Goal: Task Accomplishment & Management: Use online tool/utility

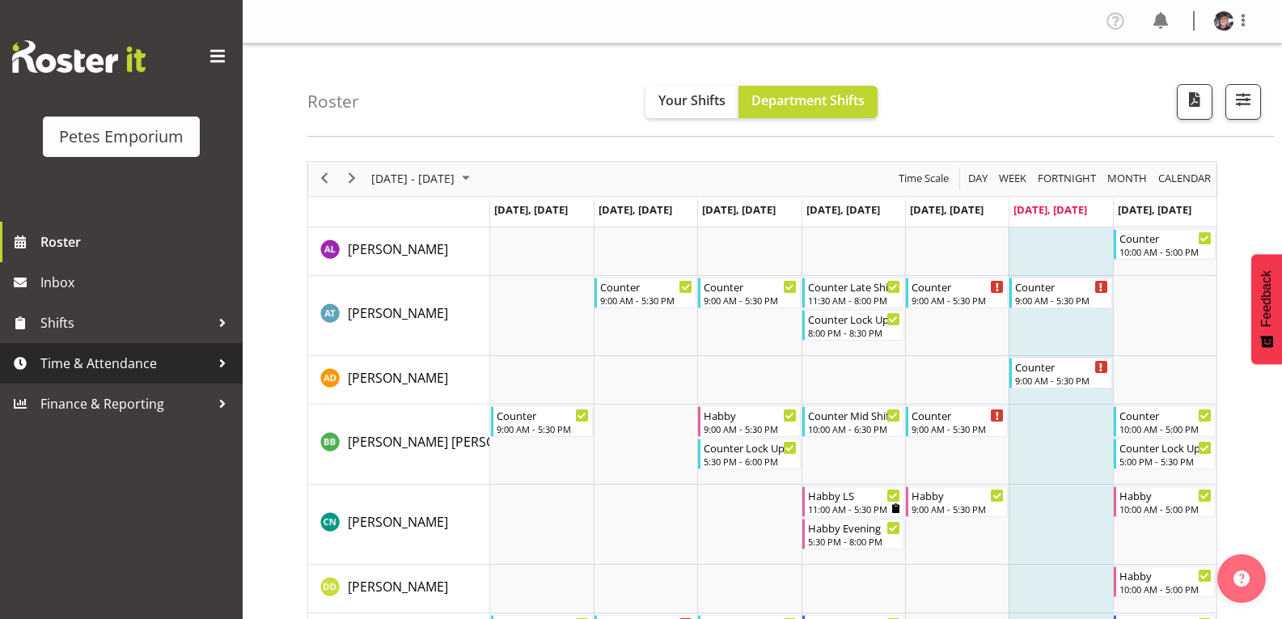
click at [146, 358] on span "Time & Attendance" at bounding box center [125, 363] width 170 height 24
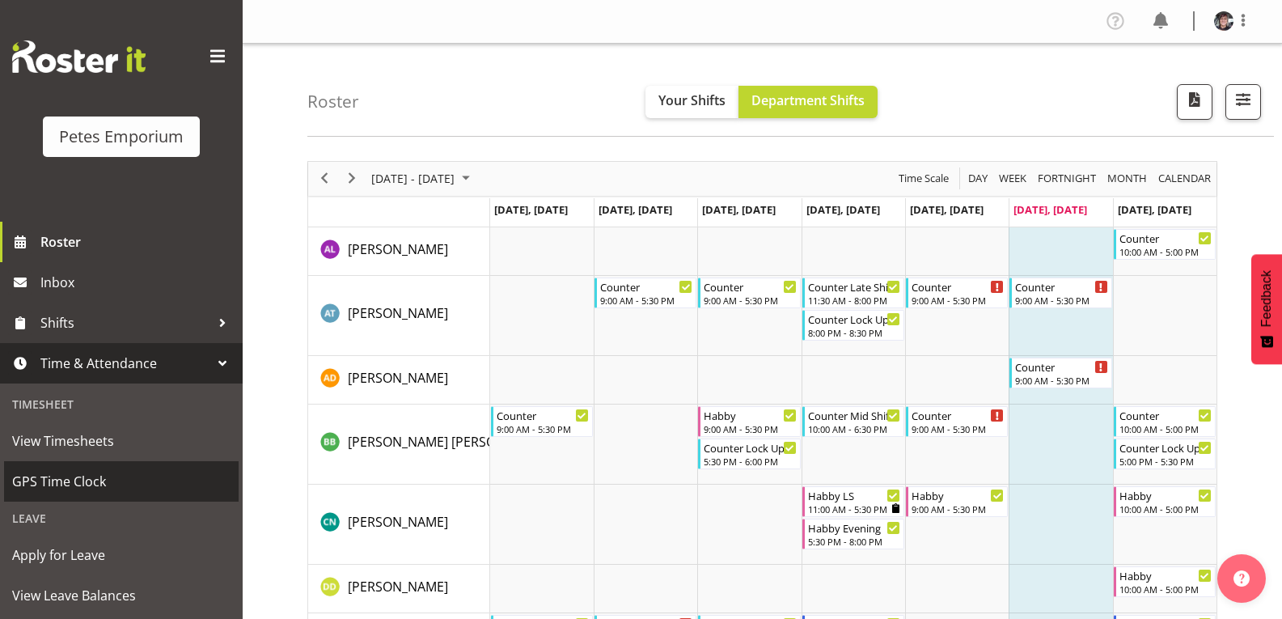
click at [92, 476] on span "GPS Time Clock" at bounding box center [121, 481] width 218 height 24
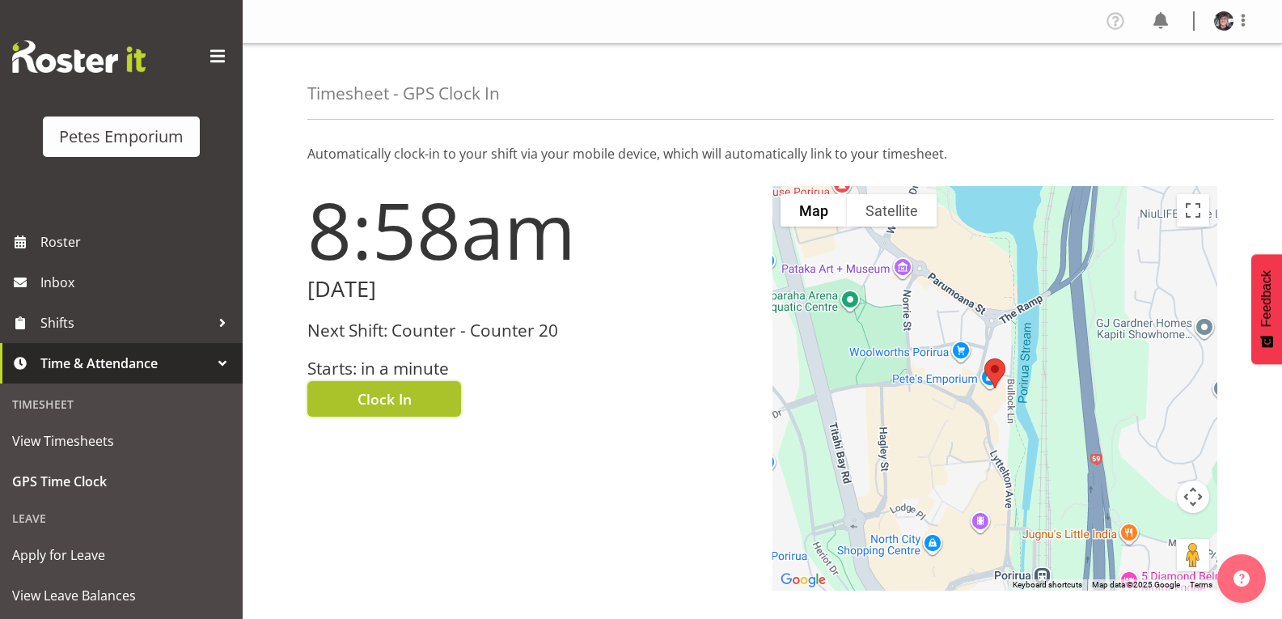
click at [417, 396] on button "Clock In" at bounding box center [384, 399] width 154 height 36
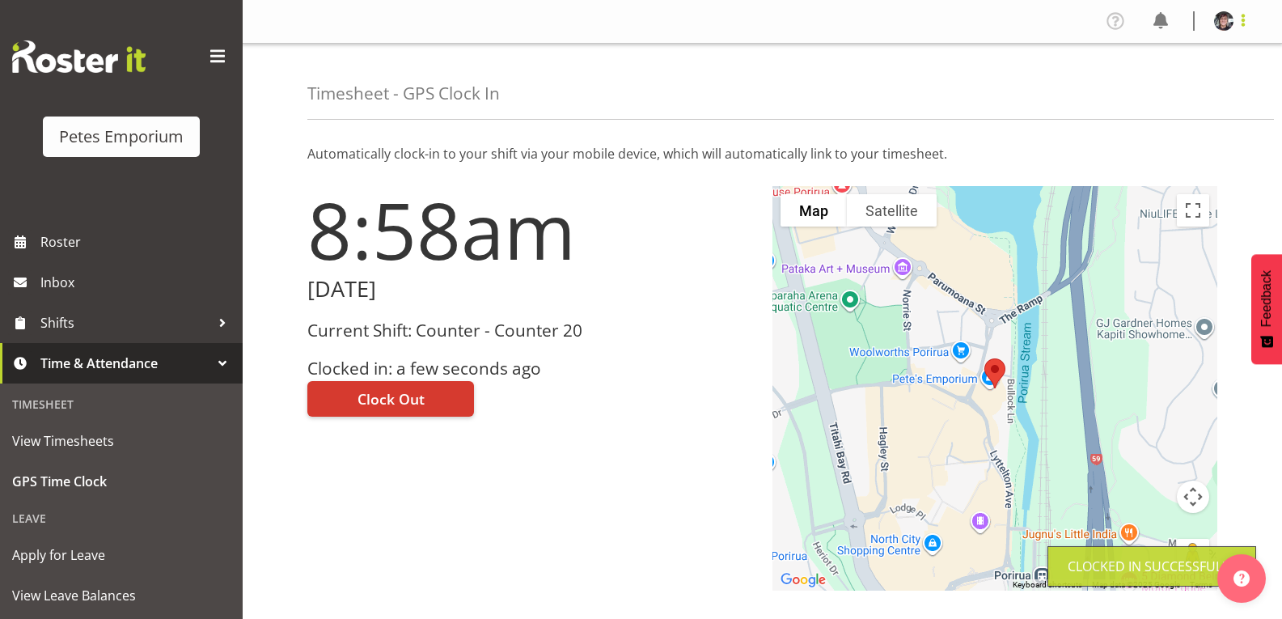
click at [1245, 23] on span at bounding box center [1243, 20] width 19 height 19
click at [1137, 91] on link "Log Out" at bounding box center [1175, 84] width 155 height 29
